Goal: Task Accomplishment & Management: Manage account settings

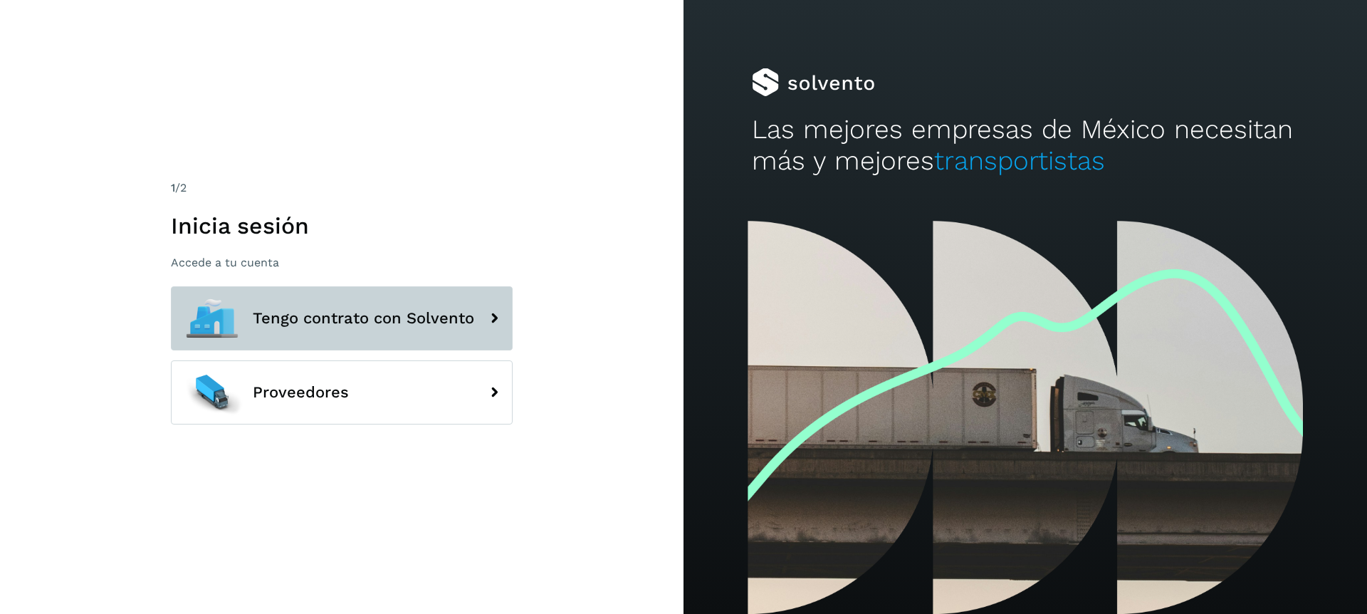
click at [325, 310] on span "Tengo contrato con Solvento" at bounding box center [363, 318] width 221 height 17
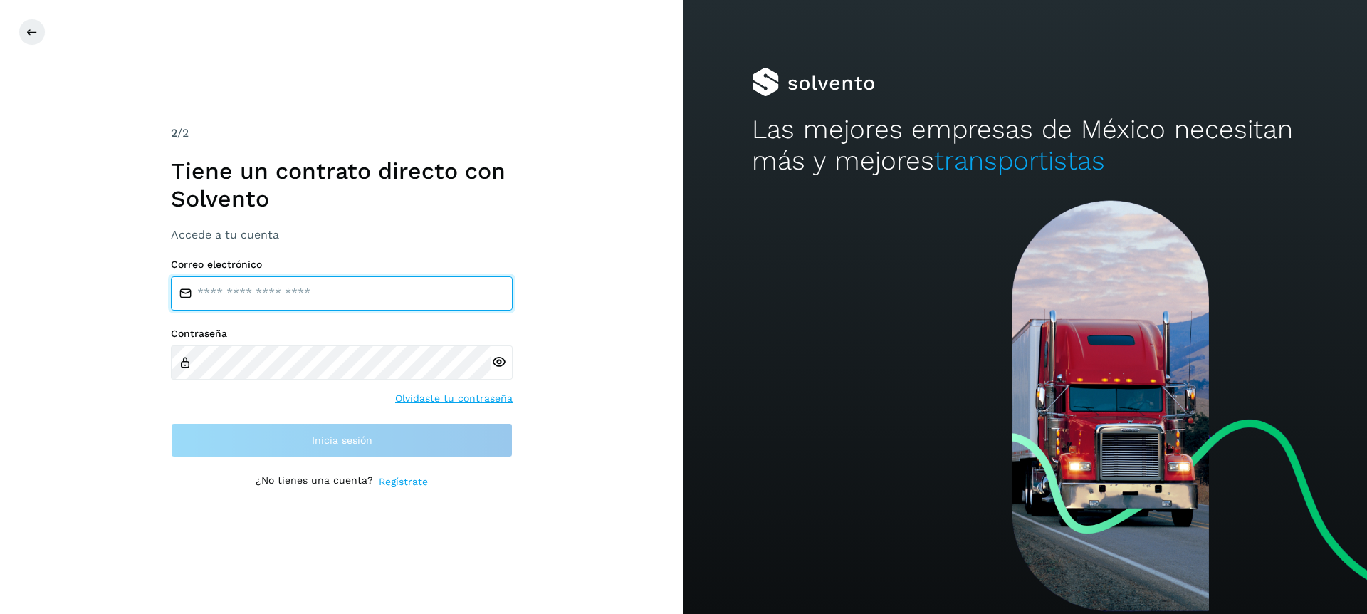
click at [345, 298] on input "email" at bounding box center [342, 293] width 342 height 34
type input "**********"
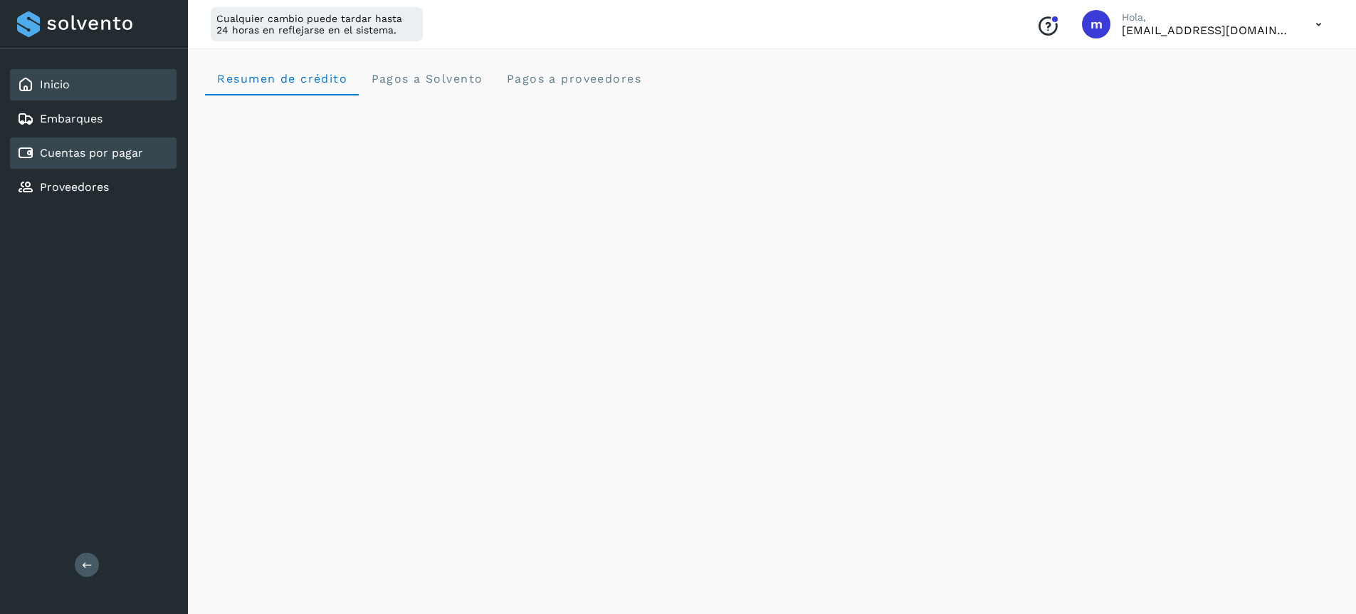
click at [78, 150] on link "Cuentas por pagar" at bounding box center [91, 153] width 103 height 14
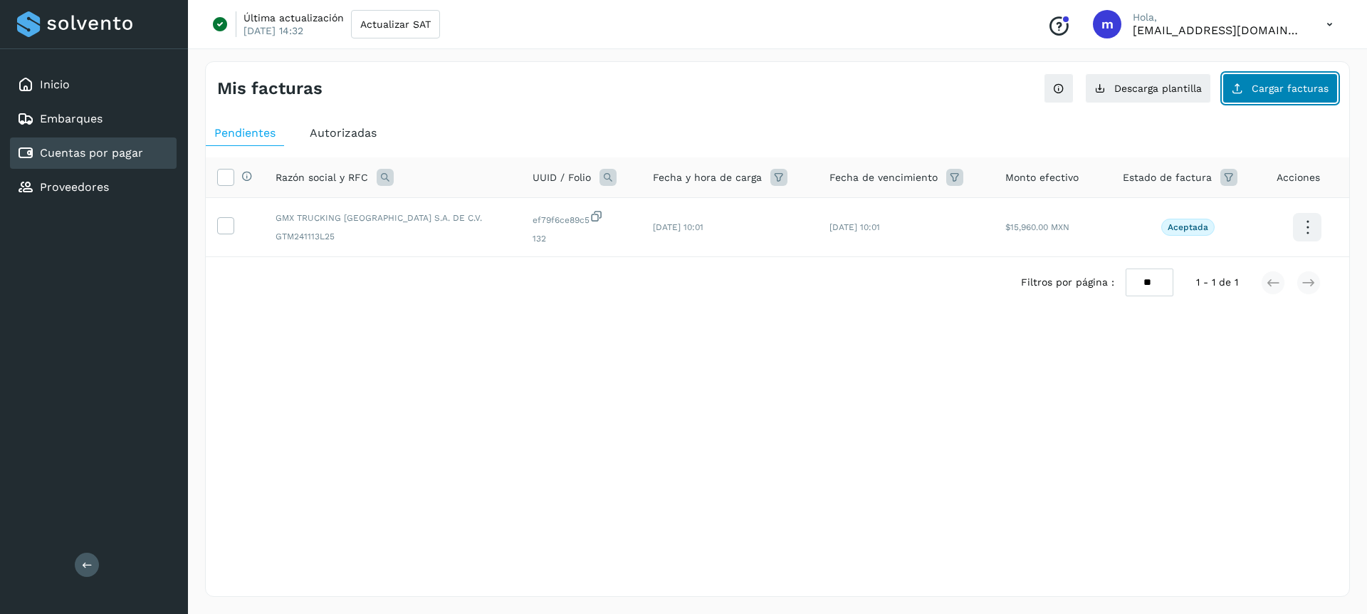
click at [1286, 99] on button "Cargar facturas" at bounding box center [1279, 88] width 115 height 30
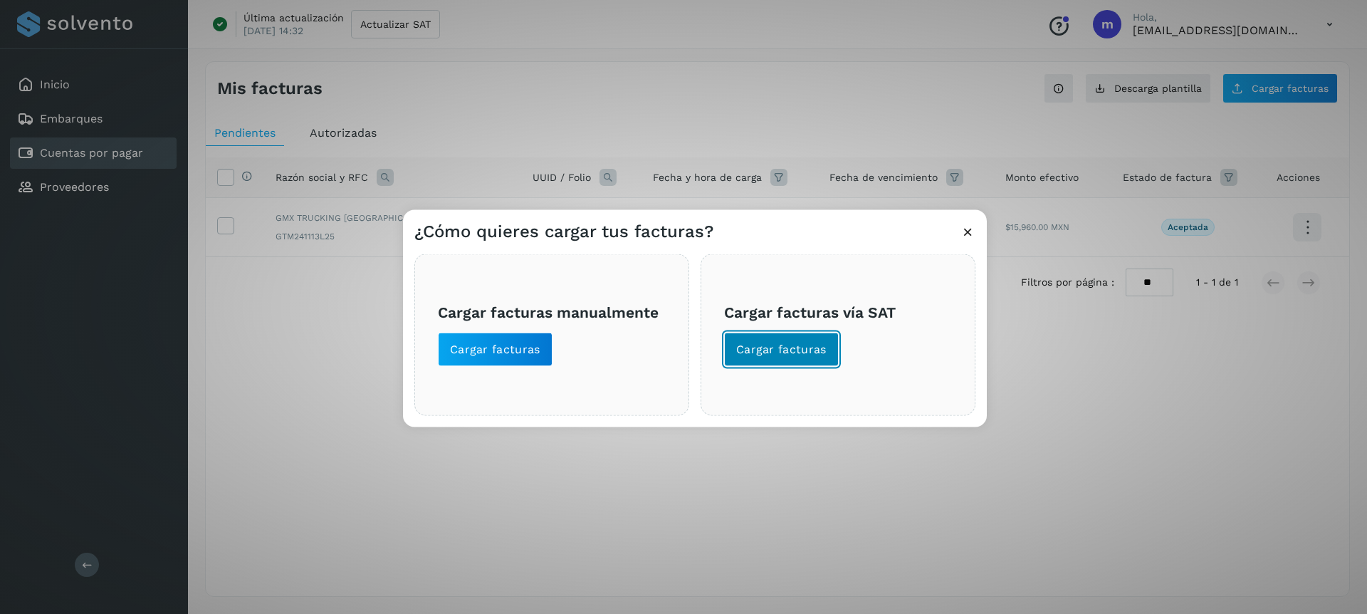
click at [789, 362] on button "Cargar facturas" at bounding box center [781, 349] width 115 height 34
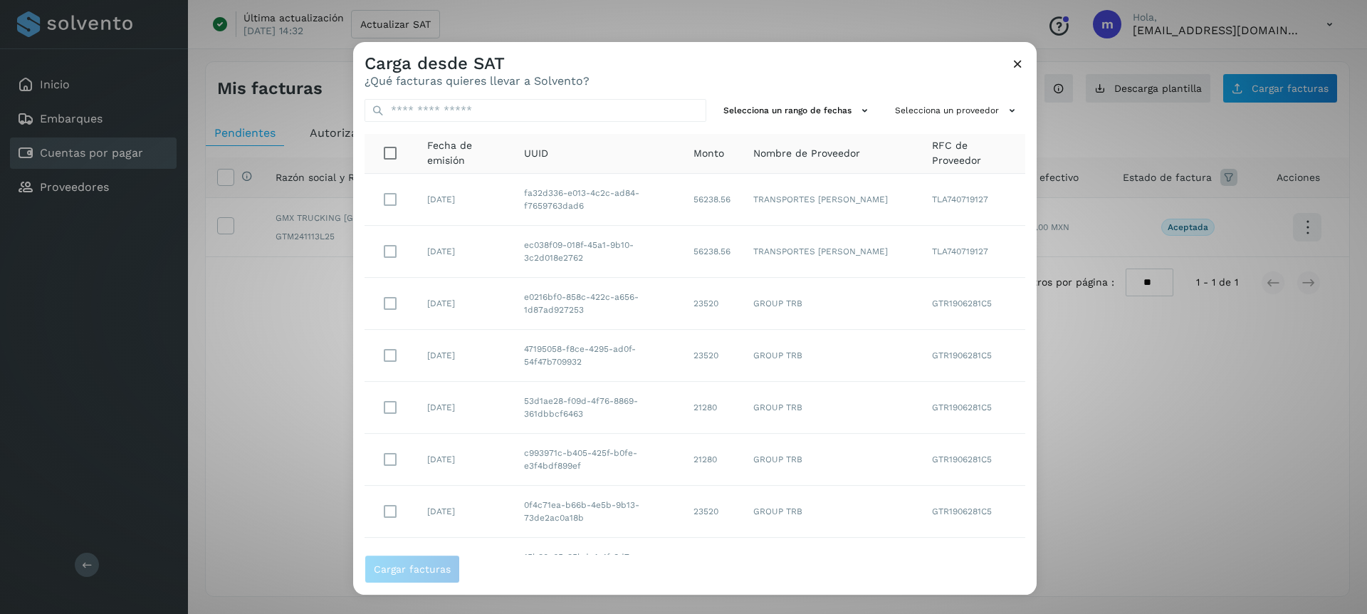
click at [1017, 63] on icon at bounding box center [1017, 63] width 15 height 15
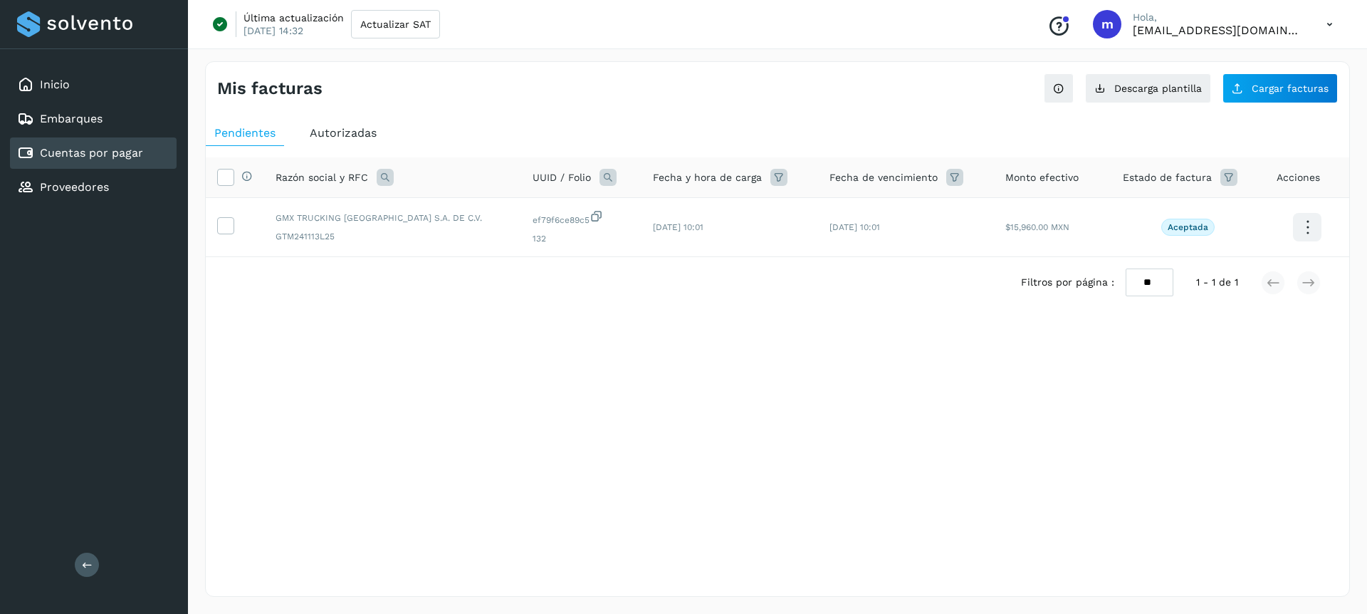
click at [1336, 19] on icon at bounding box center [1329, 24] width 29 height 29
click at [1249, 85] on div "Cerrar sesión" at bounding box center [1258, 91] width 169 height 27
